Goal: Information Seeking & Learning: Learn about a topic

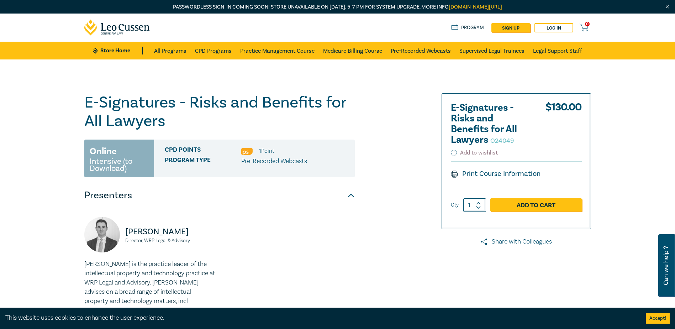
click at [341, 250] on div "Stephen Annicchiarico Director, WRP Legal & Advisory Stephen is the practice le…" at bounding box center [219, 272] width 279 height 110
click at [371, 269] on div "E-Signatures - Risks and Benefits for All Lawyers O24049 Online Intensive (to D…" at bounding box center [251, 236] width 343 height 286
click at [261, 161] on p "Pre-Recorded Webcasts" at bounding box center [274, 161] width 66 height 9
click at [330, 238] on div "Stephen Annicchiarico Director, WRP Legal & Advisory Stephen is the practice le…" at bounding box center [219, 272] width 279 height 110
click at [357, 241] on div "Stephen Annicchiarico Director, WRP Legal & Advisory Stephen is the practice le…" at bounding box center [219, 272] width 279 height 110
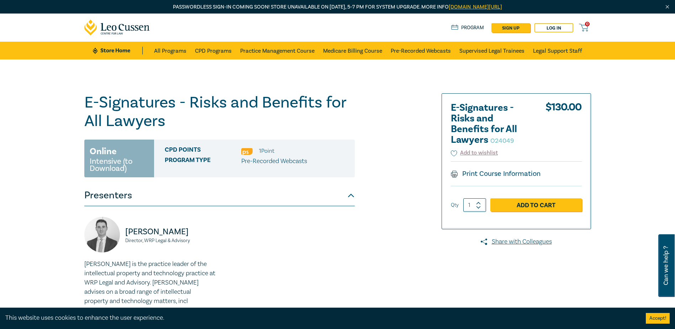
click at [357, 241] on div "Stephen Annicchiarico Director, WRP Legal & Advisory Stephen is the practice le…" at bounding box center [219, 272] width 279 height 110
click at [433, 46] on link "Pre-Recorded Webcasts" at bounding box center [421, 51] width 60 height 18
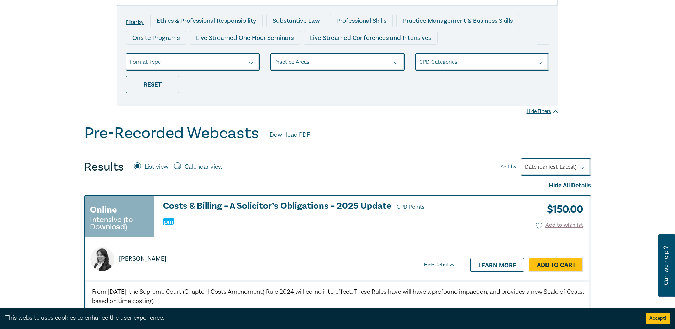
scroll to position [178, 0]
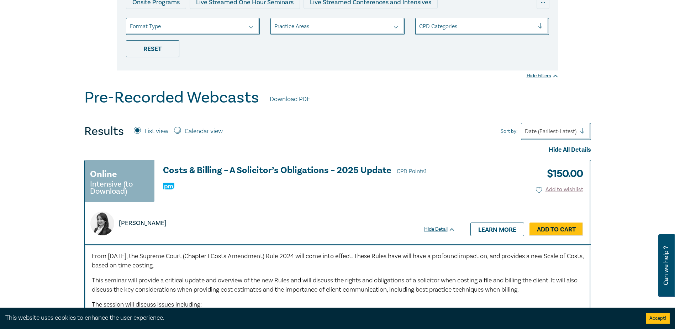
scroll to position [0, 0]
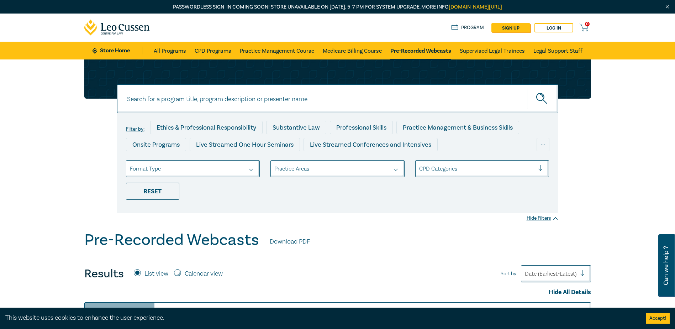
click at [52, 173] on div "Filter by: Ethics & Professional Responsibility Substantive Law Professional Sk…" at bounding box center [337, 144] width 675 height 171
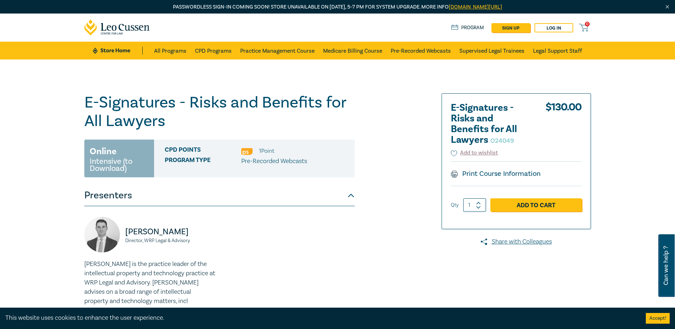
click at [380, 282] on div "E-Signatures - Risks and Benefits for All Lawyers O24049 Online Intensive (to D…" at bounding box center [251, 236] width 343 height 286
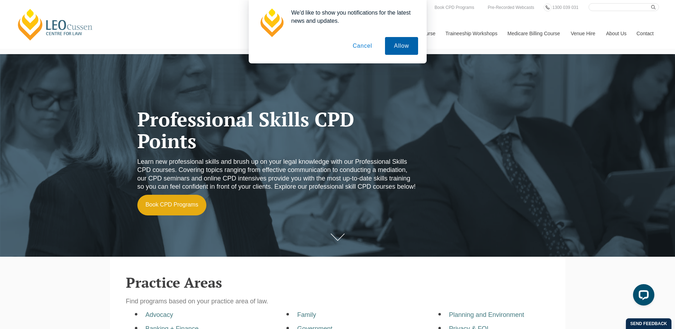
click at [401, 48] on button "Allow" at bounding box center [401, 46] width 33 height 18
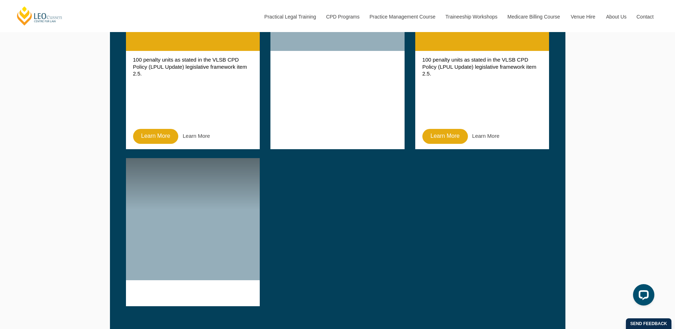
scroll to position [534, 0]
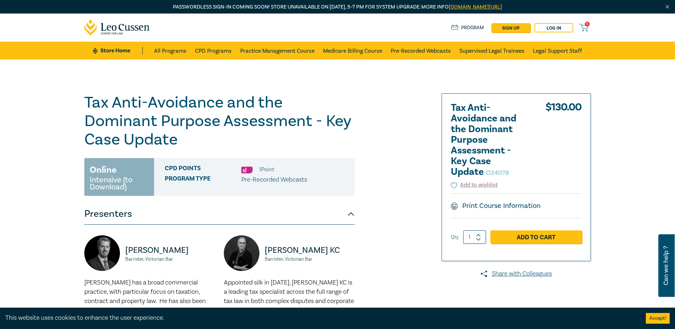
click at [402, 254] on div "Tax Anti-Avoidance and the Dominant Purpose Assessment - Key Case Update O24078…" at bounding box center [251, 241] width 343 height 296
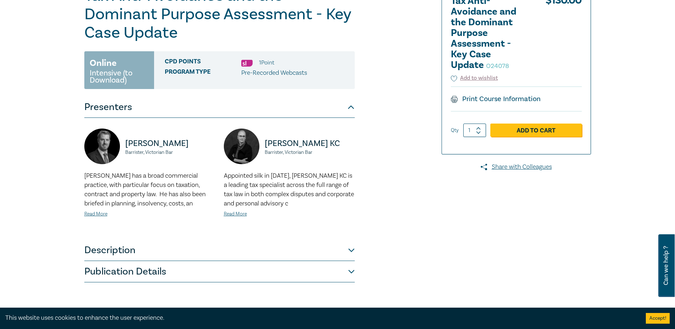
scroll to position [36, 0]
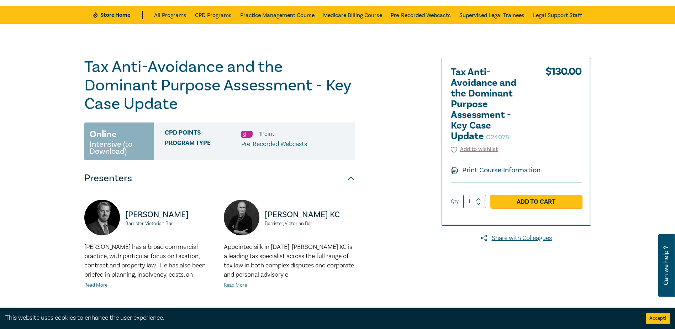
click at [390, 259] on div "Tax Anti-Avoidance and the Dominant Purpose Assessment - Key Case Update O24078…" at bounding box center [251, 206] width 343 height 296
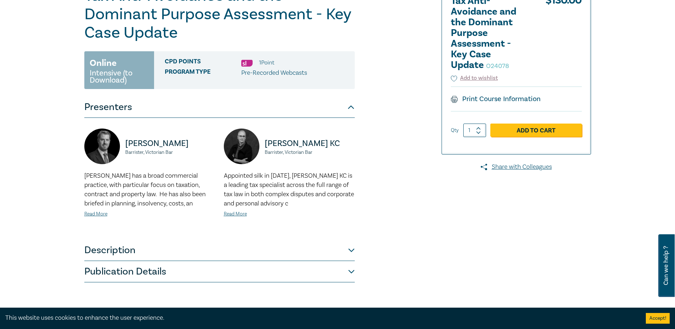
click at [138, 276] on button "Publication Details" at bounding box center [219, 271] width 270 height 21
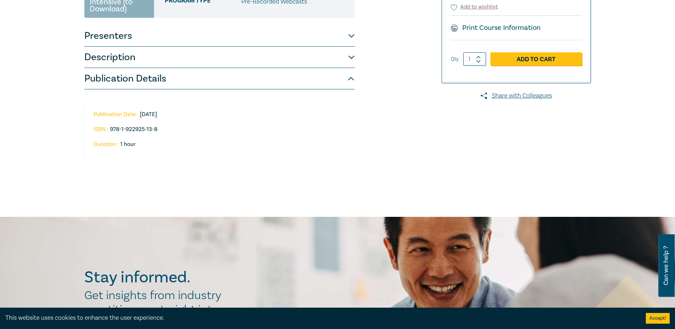
scroll to position [0, 0]
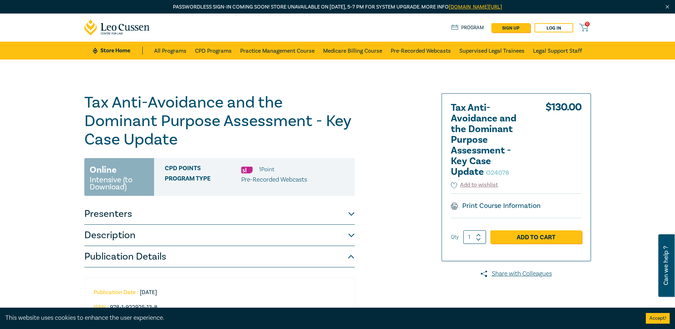
click at [407, 112] on div "Tax Anti-Avoidance and the Dominant Purpose Assessment - Key Case Update O24078…" at bounding box center [251, 227] width 343 height 268
click at [395, 281] on div "Tax Anti-Avoidance and the Dominant Purpose Assessment - Key Case Update O24078…" at bounding box center [251, 227] width 343 height 268
click at [492, 204] on link "Print Course Information" at bounding box center [496, 205] width 90 height 9
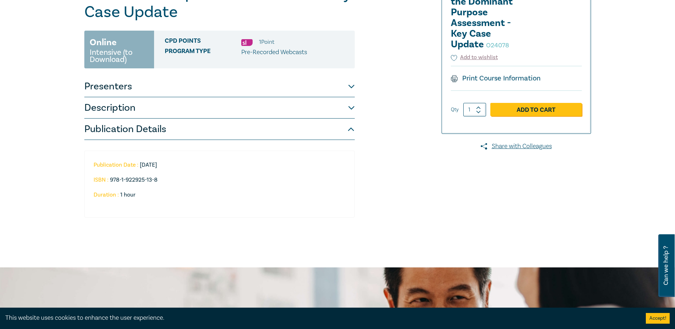
scroll to position [56, 0]
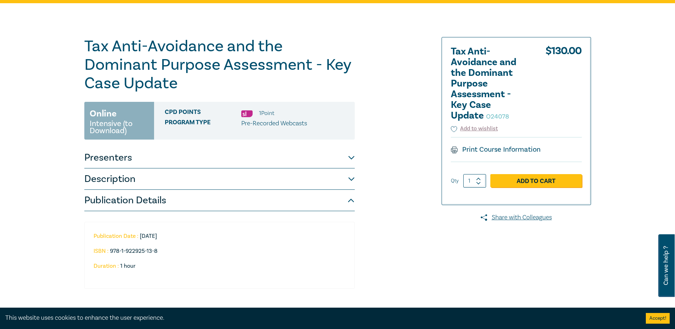
click at [109, 154] on button "Presenters" at bounding box center [219, 157] width 270 height 21
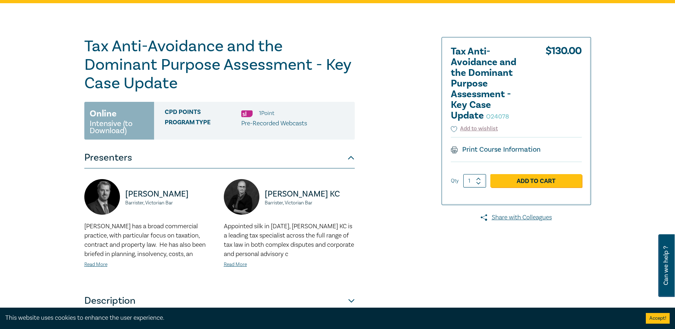
scroll to position [199, 0]
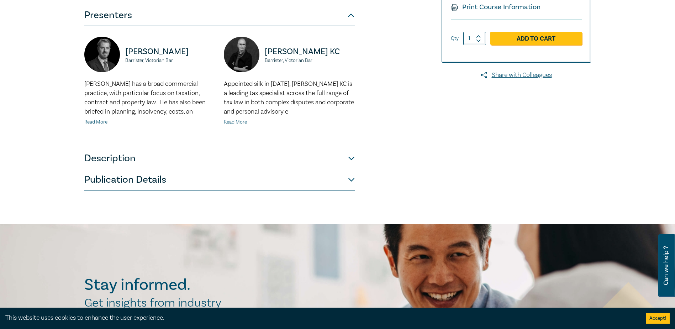
click at [115, 148] on button "Description" at bounding box center [219, 158] width 270 height 21
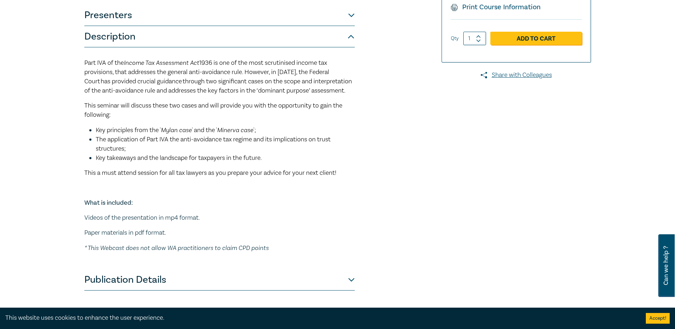
click at [294, 220] on div "Part IVA of the  Income Tax Assessment Act 1936 is one of the most scrutinised …" at bounding box center [219, 155] width 270 height 195
click at [153, 237] on p "Paper materials in pdf format." at bounding box center [219, 232] width 270 height 9
click at [128, 237] on p "Paper materials in pdf format." at bounding box center [219, 232] width 270 height 9
click at [128, 251] on em "* This Webcast does not allow WA practitioners to claim CPD points" at bounding box center [176, 247] width 184 height 7
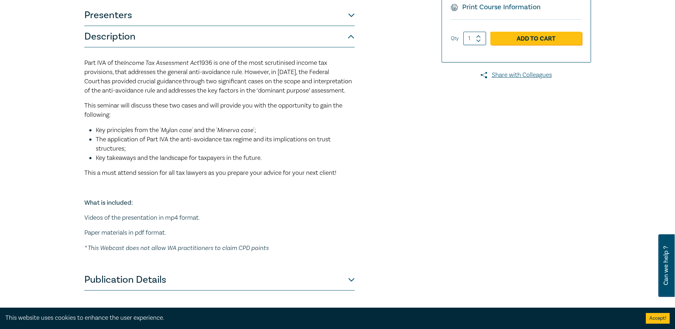
click at [208, 251] on em "* This Webcast does not allow WA practitioners to claim CPD points" at bounding box center [176, 247] width 184 height 7
click at [153, 222] on p "Videos of the presentation in mp4 format." at bounding box center [219, 217] width 270 height 9
